Goal: Communication & Community: Share content

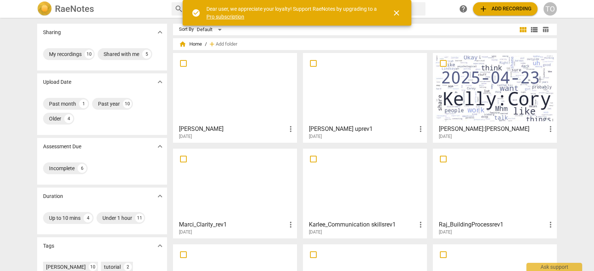
click at [399, 13] on span "close" at bounding box center [396, 13] width 9 height 9
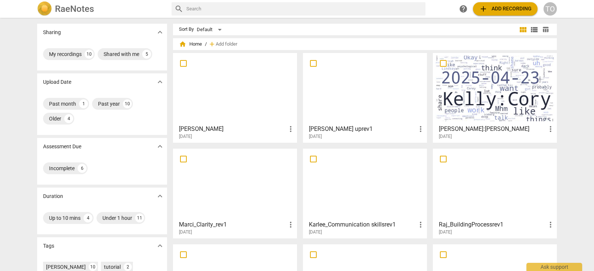
click at [231, 85] on div at bounding box center [235, 89] width 119 height 66
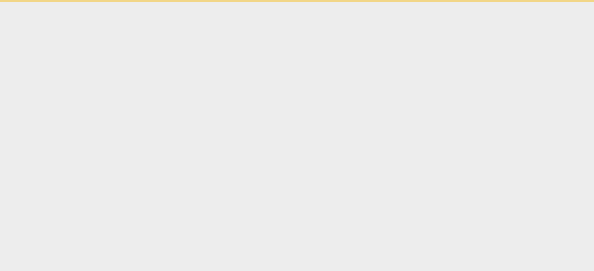
click at [231, 2] on html "Ask support" at bounding box center [297, 1] width 594 height 2
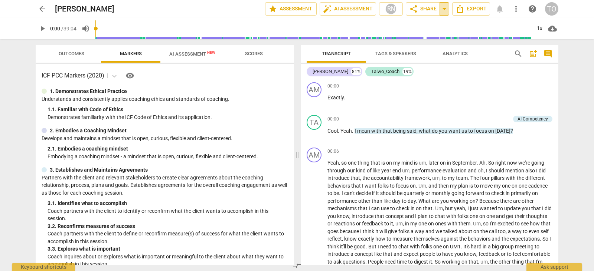
click at [444, 9] on span "arrow_drop_down" at bounding box center [444, 8] width 9 height 9
click at [418, 7] on span "share Share" at bounding box center [422, 8] width 27 height 9
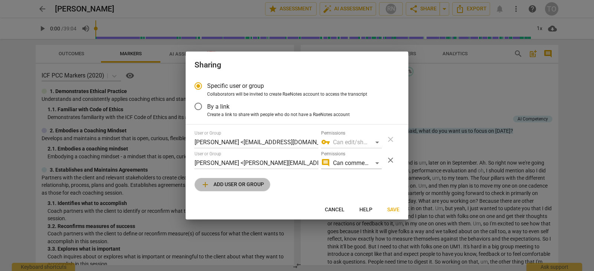
click at [203, 183] on span "add" at bounding box center [205, 184] width 9 height 9
radio input "false"
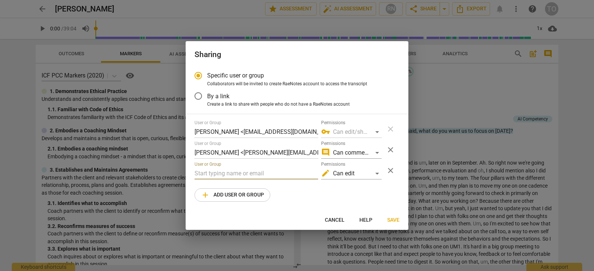
paste input "[PERSON_NAME],<[PERSON_NAME][EMAIL_ADDRESS][DOMAIN_NAME]>,[PERSON_NAME],<[EMAIL…"
type input "[PERSON_NAME],<[PERSON_NAME][EMAIL_ADDRESS][DOMAIN_NAME]>,[PERSON_NAME],<[EMAIL…"
click at [390, 219] on span "Save" at bounding box center [393, 220] width 12 height 7
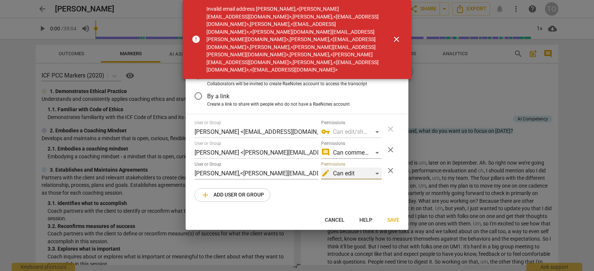
click at [376, 174] on div "edit Can edit" at bounding box center [351, 174] width 60 height 12
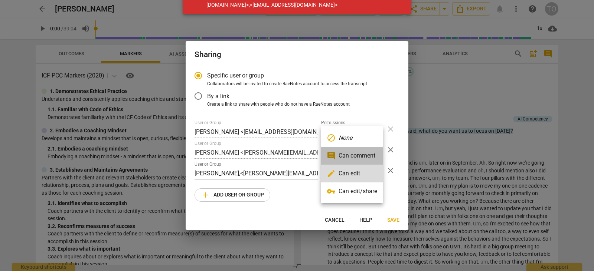
click at [358, 154] on li "comment Can comment" at bounding box center [352, 156] width 62 height 18
radio input "false"
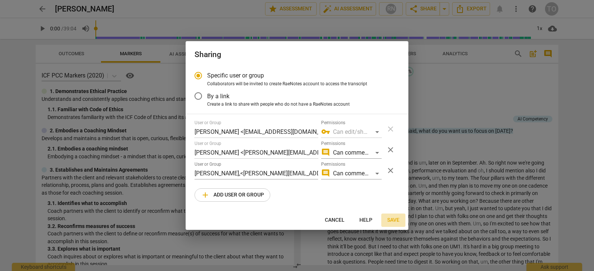
click at [395, 220] on span "Save" at bounding box center [393, 220] width 12 height 7
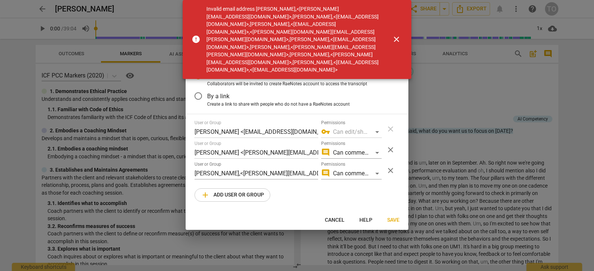
click at [298, 180] on div "User or Group [PERSON_NAME] <[EMAIL_ADDRESS][DOMAIN_NAME]> Permissions vpn_key …" at bounding box center [296, 161] width 205 height 82
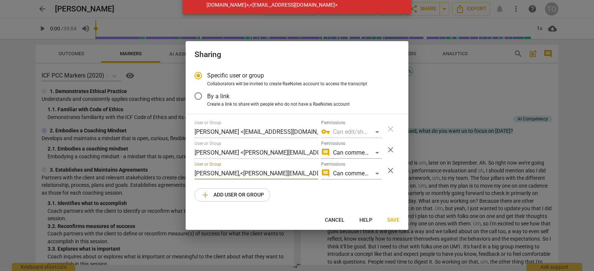
click at [238, 174] on input "[PERSON_NAME],<[PERSON_NAME][EMAIL_ADDRESS][DOMAIN_NAME]>,[PERSON_NAME],<[EMAIL…" at bounding box center [256, 174] width 124 height 12
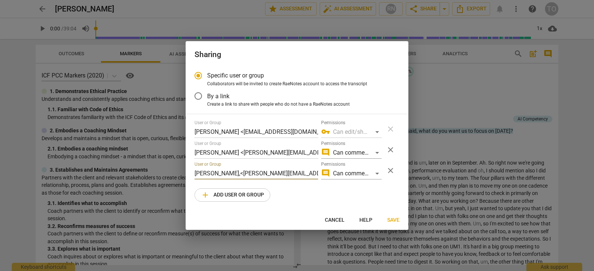
click at [239, 174] on input "[PERSON_NAME],<[PERSON_NAME][EMAIL_ADDRESS][DOMAIN_NAME]>,[PERSON_NAME],<[EMAIL…" at bounding box center [256, 174] width 124 height 12
click at [267, 174] on input "[PERSON_NAME][EMAIL_ADDRESS][DOMAIN_NAME]>,[PERSON_NAME],<[EMAIL_ADDRESS][DOMAI…" at bounding box center [256, 174] width 124 height 12
click at [313, 174] on input "[PERSON_NAME][EMAIL_ADDRESS][DOMAIN_NAME],[PERSON_NAME],<[EMAIL_ADDRESS][DOMAIN…" at bounding box center [256, 174] width 124 height 12
click at [303, 174] on input "[PERSON_NAME][EMAIL_ADDRESS][DOMAIN_NAME],[EMAIL_ADDRESS][DOMAIN_NAME]>,[PERSON…" at bounding box center [256, 174] width 124 height 12
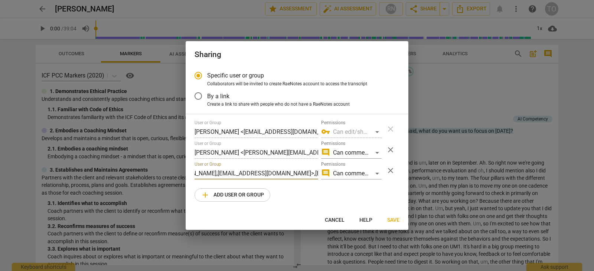
scroll to position [0, 118]
click at [310, 174] on input "[PERSON_NAME][EMAIL_ADDRESS][DOMAIN_NAME],[EMAIL_ADDRESS][DOMAIN_NAME]>,[EMAIL_…" at bounding box center [256, 174] width 124 height 12
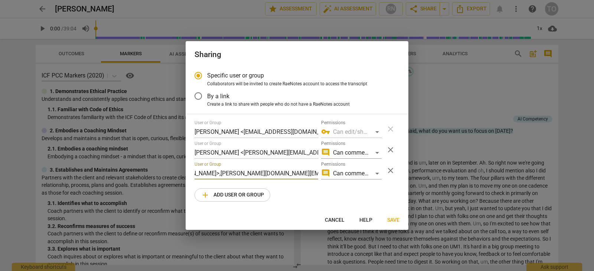
click at [315, 173] on input "[PERSON_NAME][EMAIL_ADDRESS][DOMAIN_NAME],[EMAIL_ADDRESS][DOMAIN_NAME]>,[EMAIL_…" at bounding box center [256, 174] width 124 height 12
click at [263, 172] on input "[PERSON_NAME][EMAIL_ADDRESS][DOMAIN_NAME],[EMAIL_ADDRESS][DOMAIN_NAME]>,[EMAIL_…" at bounding box center [256, 174] width 124 height 12
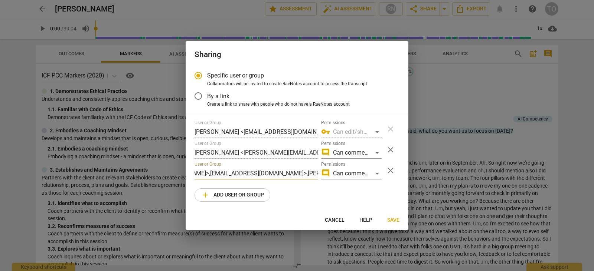
click at [261, 172] on input "[PERSON_NAME][EMAIL_ADDRESS][DOMAIN_NAME],[EMAIL_ADDRESS][DOMAIN_NAME]>,[EMAIL_…" at bounding box center [256, 174] width 124 height 12
click at [395, 221] on span "Save" at bounding box center [393, 220] width 12 height 7
click at [311, 171] on input "[PERSON_NAME][EMAIL_ADDRESS][DOMAIN_NAME],[EMAIL_ADDRESS][DOMAIN_NAME]>,[EMAIL_…" at bounding box center [256, 174] width 124 height 12
click at [397, 222] on span "Save" at bounding box center [393, 220] width 12 height 7
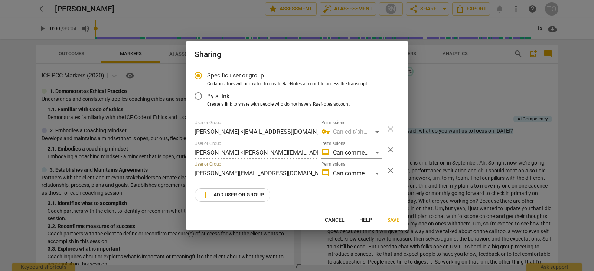
click at [282, 176] on input "[PERSON_NAME][EMAIL_ADDRESS][DOMAIN_NAME],[EMAIL_ADDRESS][DOMAIN_NAME],[EMAIL_A…" at bounding box center [256, 174] width 124 height 12
click at [395, 221] on span "Save" at bounding box center [393, 220] width 12 height 7
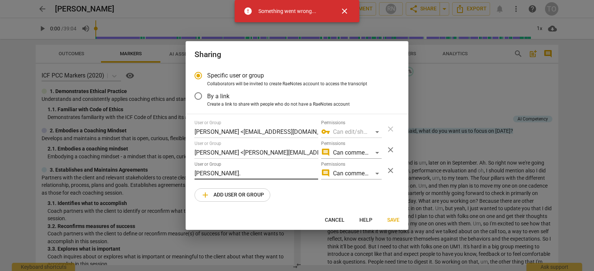
click at [258, 173] on input "[PERSON_NAME]." at bounding box center [256, 174] width 124 height 12
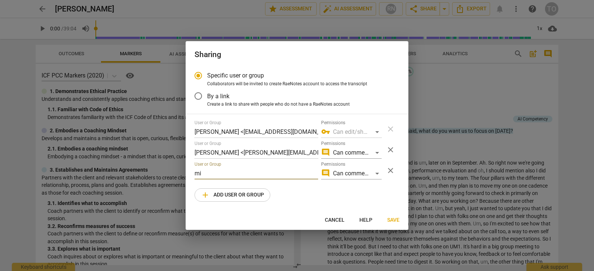
type input "m"
click at [258, 173] on input "text" at bounding box center [256, 174] width 124 height 12
paste input "[PERSON_NAME],<[PERSON_NAME][EMAIL_ADDRESS][DOMAIN_NAME]>,[PERSON_NAME],<[EMAIL…"
type input "[PERSON_NAME],<[PERSON_NAME][EMAIL_ADDRESS][DOMAIN_NAME]>,[PERSON_NAME],<[EMAIL…"
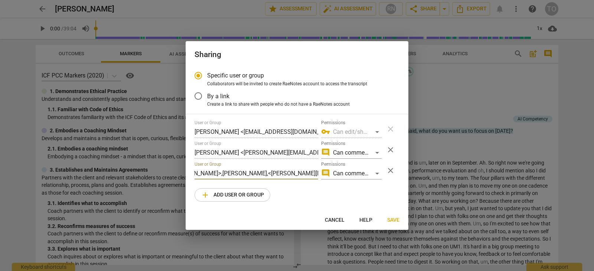
scroll to position [0, 0]
click at [387, 221] on span "Save" at bounding box center [393, 220] width 12 height 7
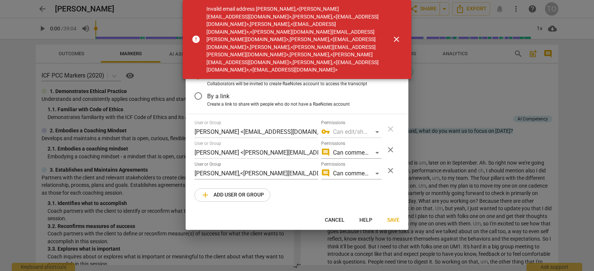
click at [394, 35] on span "close" at bounding box center [396, 39] width 9 height 9
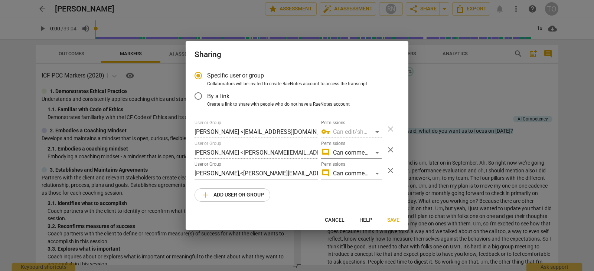
click at [472, 79] on div at bounding box center [297, 135] width 594 height 271
radio input "false"
